Goal: Navigation & Orientation: Find specific page/section

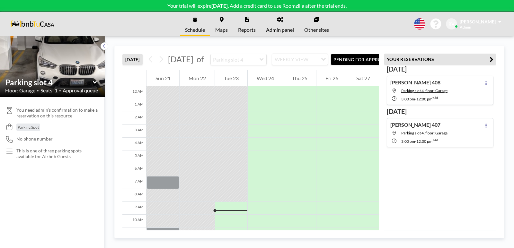
scroll to position [103, 0]
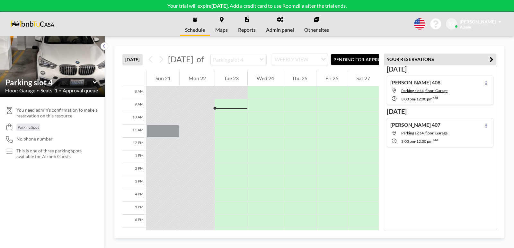
click at [223, 27] on span "Maps" at bounding box center [221, 29] width 13 height 5
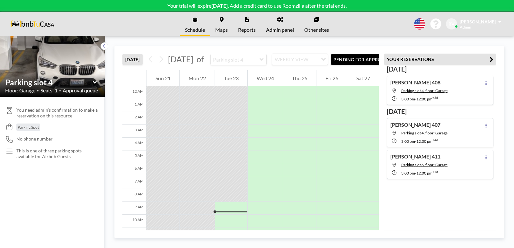
scroll to position [103, 0]
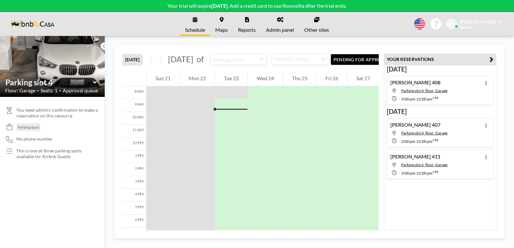
click at [473, 160] on div "Louisa W 411 Parking slot 6, floor: Garage 3:00 PM - 12:00 PM +4d" at bounding box center [440, 164] width 107 height 29
type input "Parking slot 6"
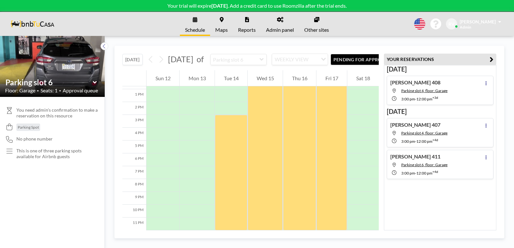
scroll to position [179, 0]
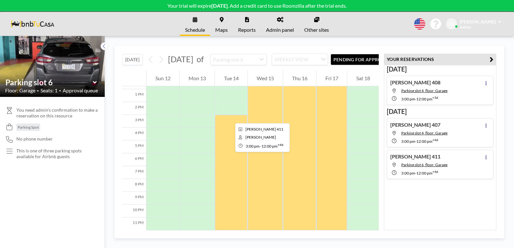
click at [230, 118] on div at bounding box center [231, 173] width 32 height 116
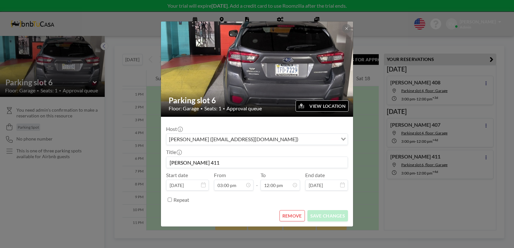
scroll to position [137, 0]
click at [344, 28] on button at bounding box center [346, 28] width 9 height 9
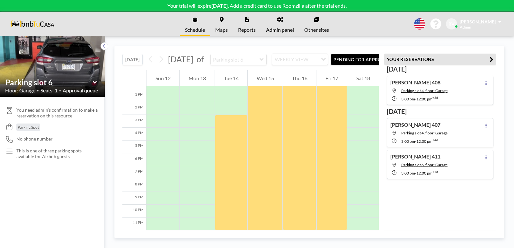
click at [199, 21] on link "Schedule" at bounding box center [195, 24] width 30 height 24
click at [223, 25] on link "Maps" at bounding box center [221, 24] width 23 height 24
